Goal: Navigation & Orientation: Find specific page/section

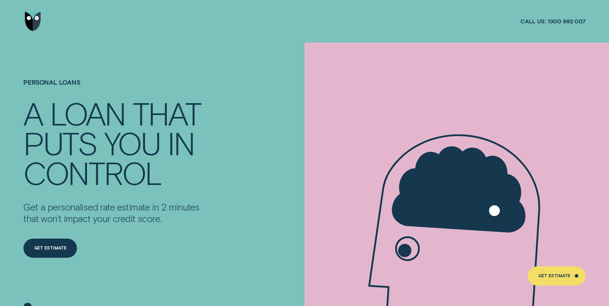
click at [26, 20] on img "Go to home page" at bounding box center [33, 21] width 16 height 19
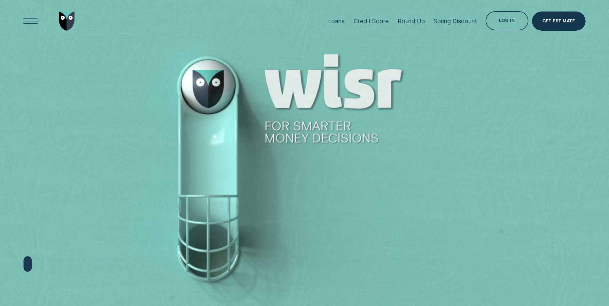
click at [499, 23] on div "Log in" at bounding box center [506, 20] width 42 height 19
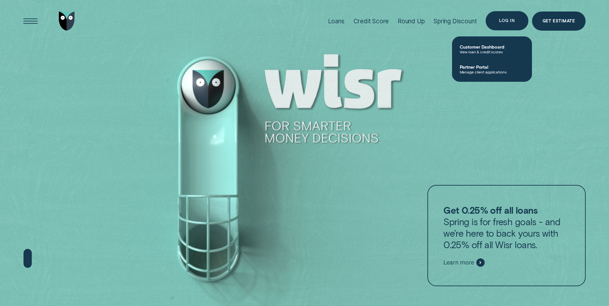
click at [508, 23] on div "Log in" at bounding box center [506, 20] width 42 height 19
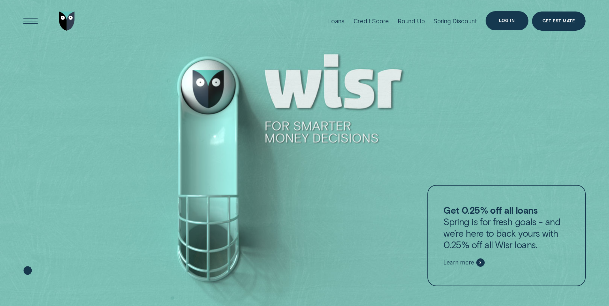
click at [505, 16] on div "Log in" at bounding box center [506, 20] width 42 height 19
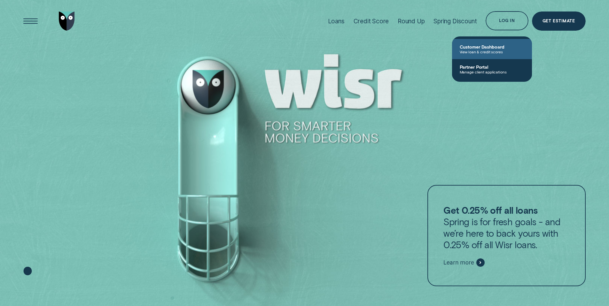
click at [481, 47] on span "Customer Dashboard" at bounding box center [491, 46] width 65 height 5
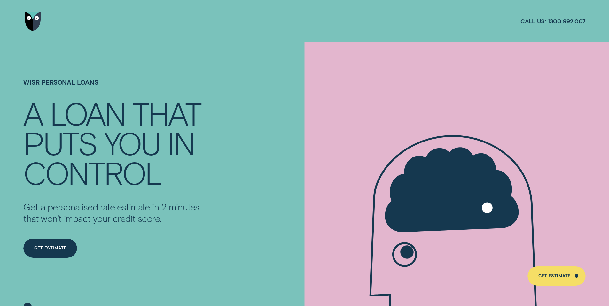
click at [35, 22] on img "Go to home page" at bounding box center [33, 21] width 16 height 19
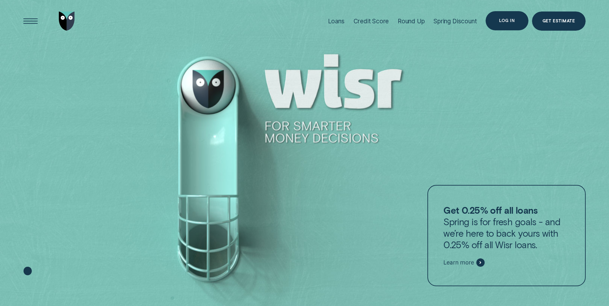
click at [510, 23] on div "Log in" at bounding box center [507, 21] width 16 height 4
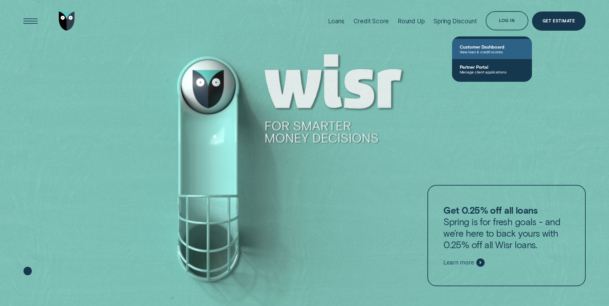
click at [477, 52] on span "View loan & credit scores" at bounding box center [491, 52] width 65 height 4
